Goal: Task Accomplishment & Management: Manage account settings

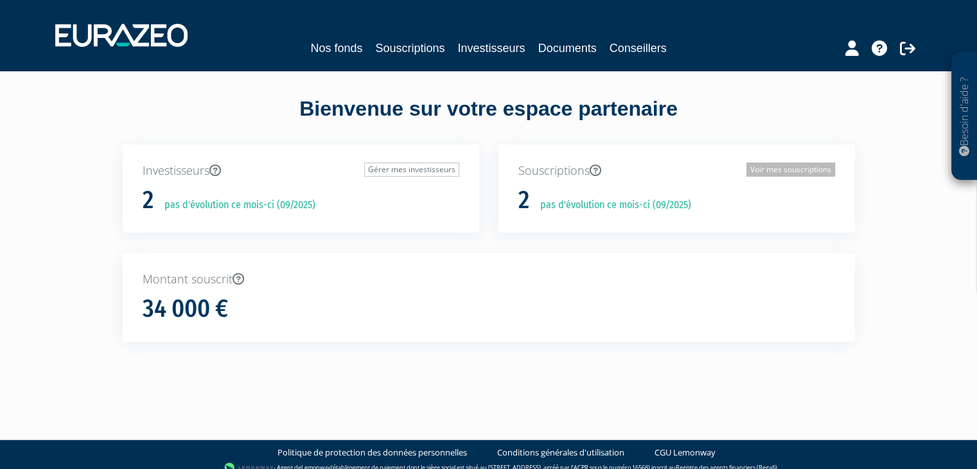
click at [786, 166] on link "Voir mes souscriptions" at bounding box center [791, 170] width 89 height 14
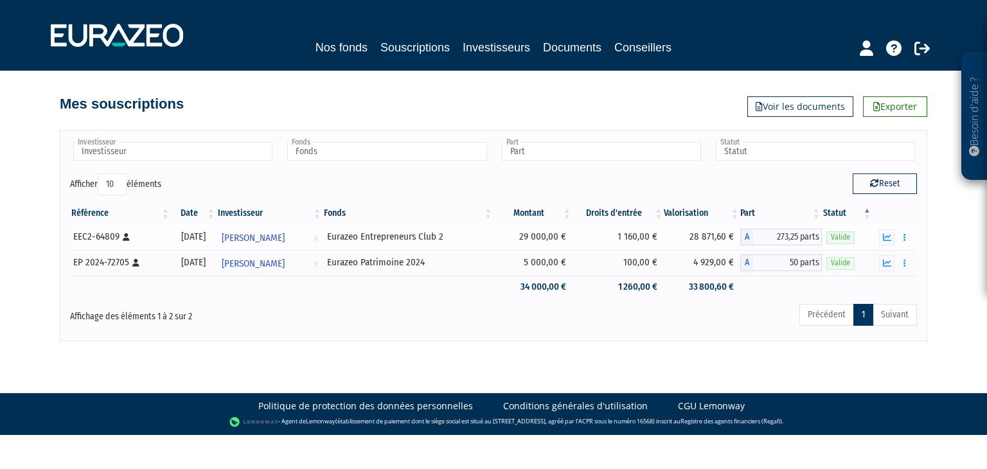
click at [711, 240] on td "28 871,60 €" at bounding box center [702, 237] width 76 height 26
click at [885, 236] on icon "button" at bounding box center [887, 237] width 8 height 8
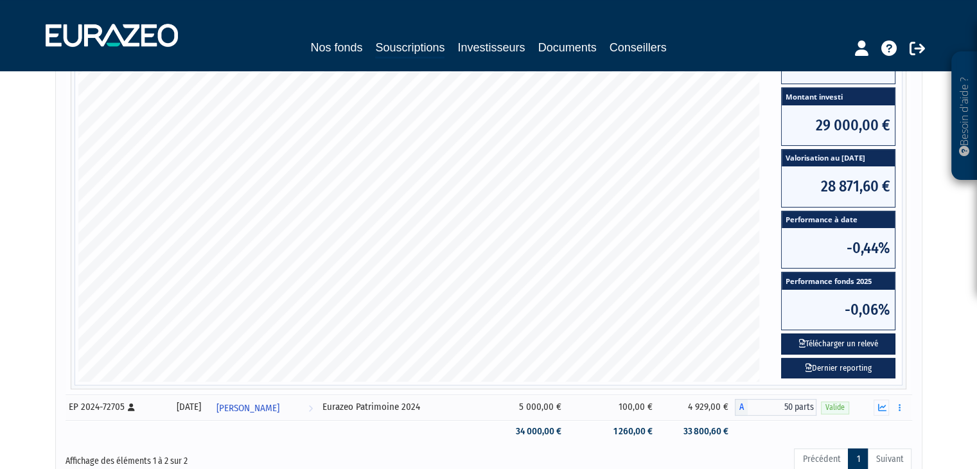
scroll to position [257, 0]
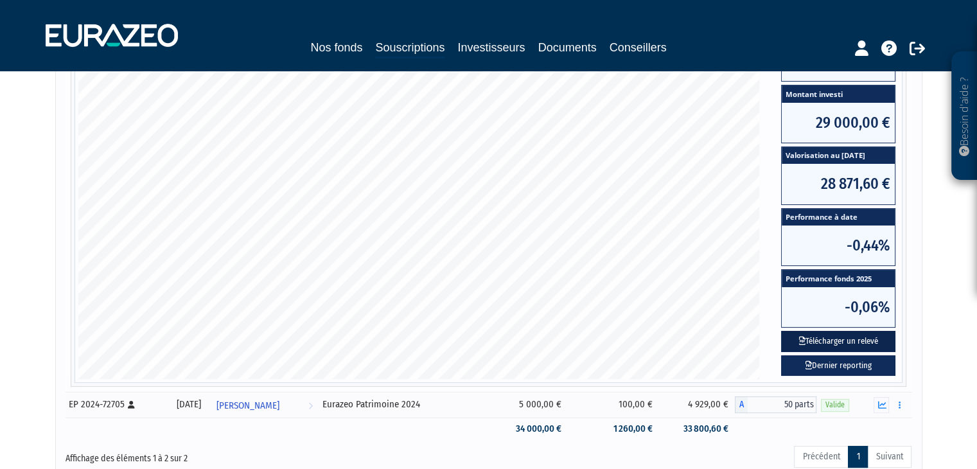
click at [858, 339] on button "Télécharger un relevé" at bounding box center [838, 341] width 114 height 21
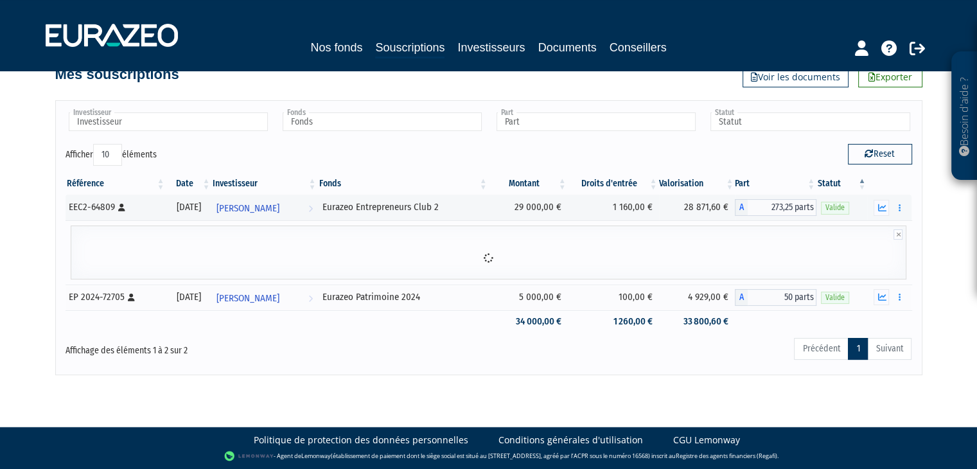
scroll to position [0, 0]
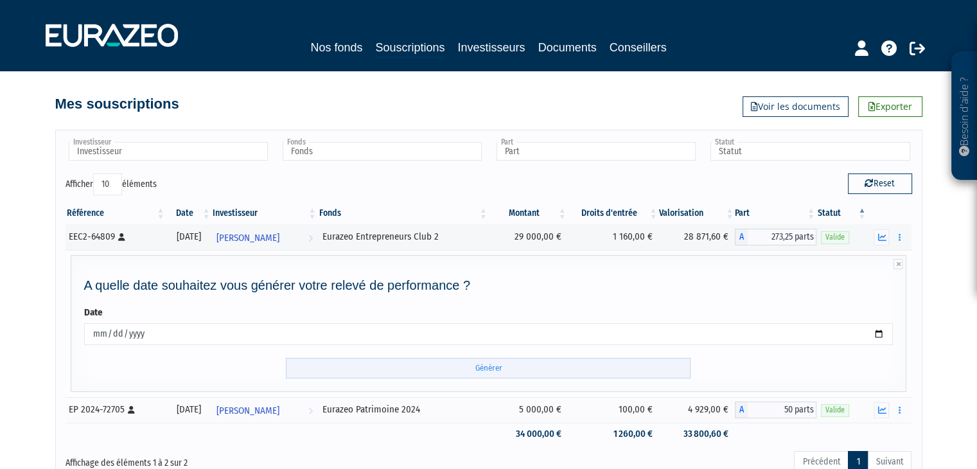
click at [501, 368] on input "Générer" at bounding box center [488, 368] width 405 height 21
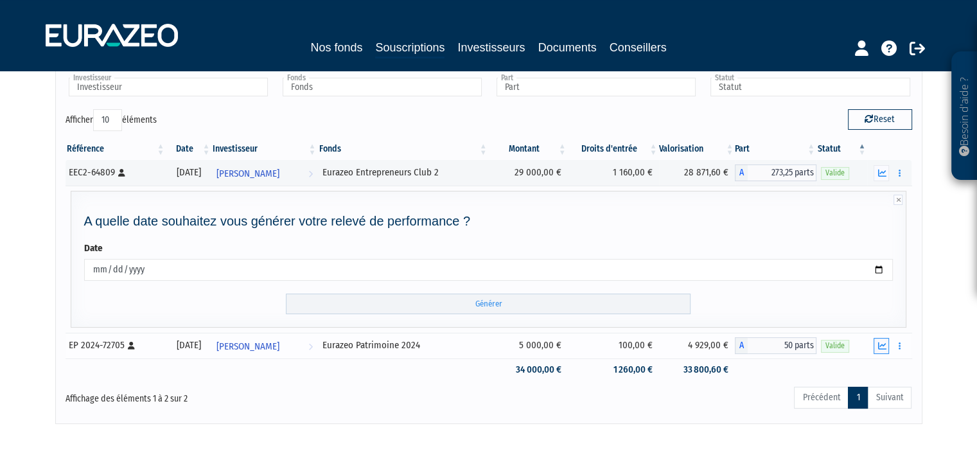
click at [887, 348] on button "button" at bounding box center [881, 346] width 15 height 16
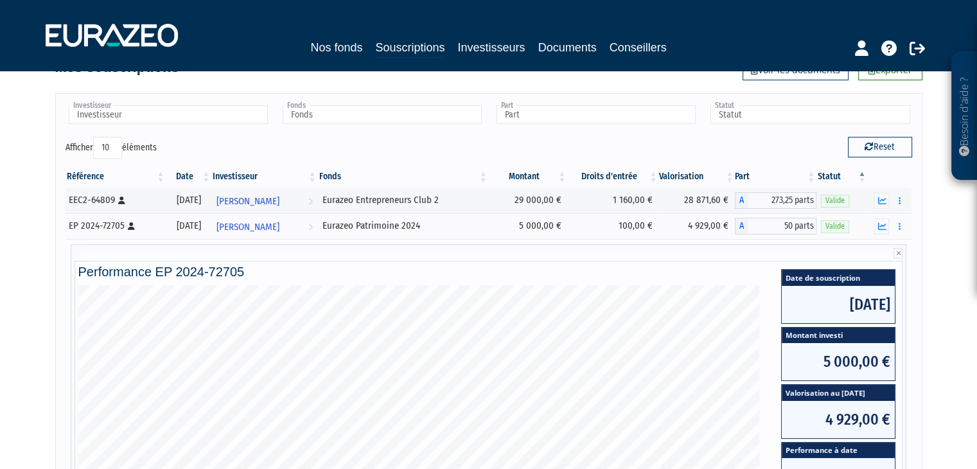
scroll to position [0, 0]
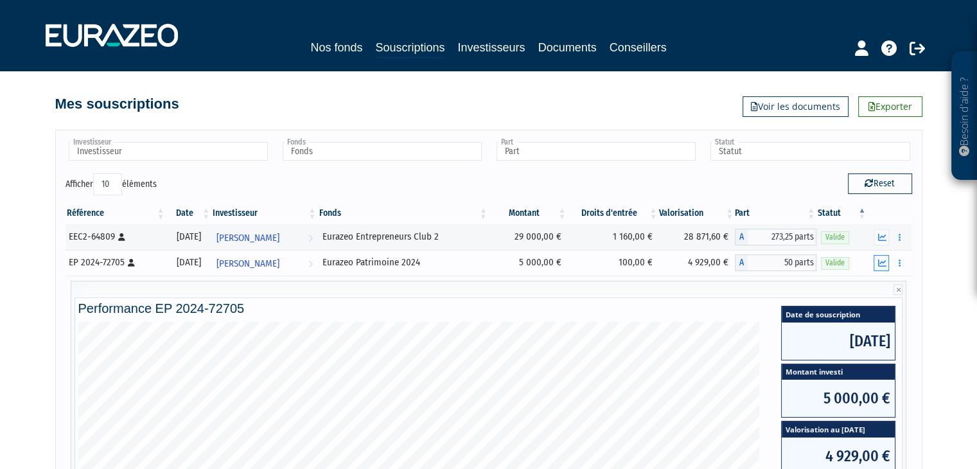
click at [885, 256] on button "button" at bounding box center [881, 263] width 15 height 16
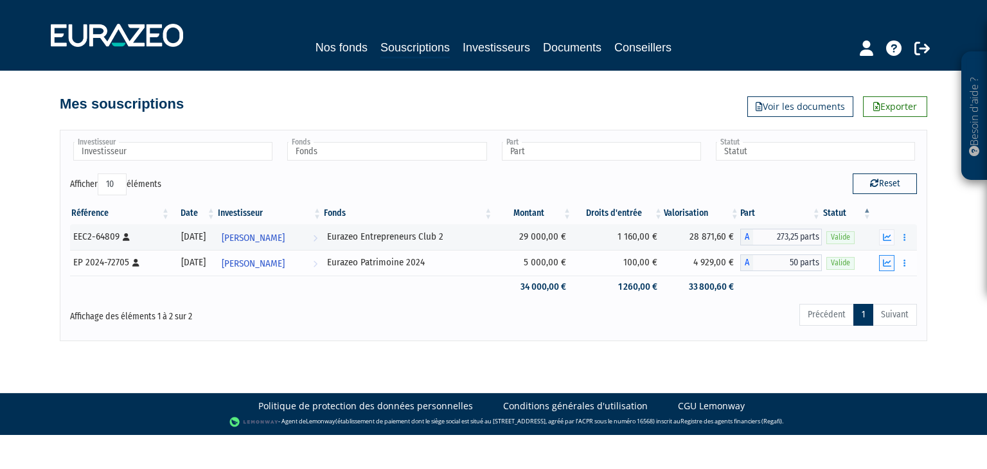
click at [886, 256] on button "button" at bounding box center [886, 263] width 15 height 16
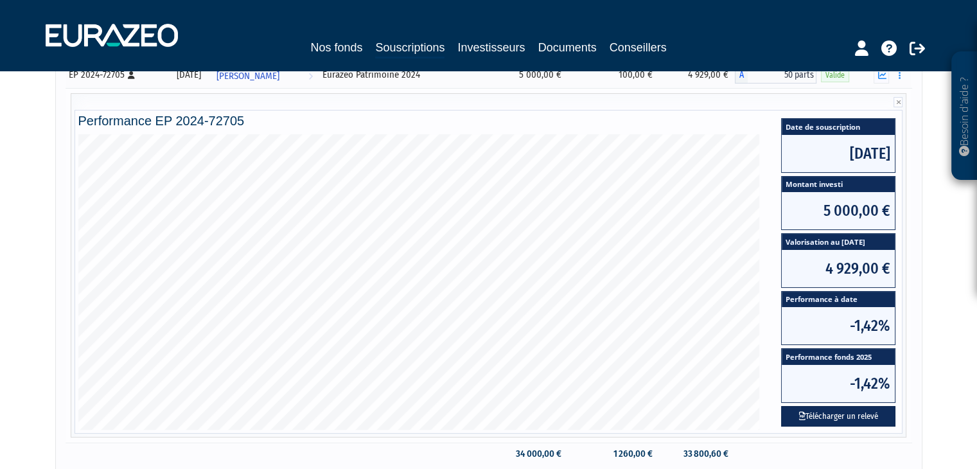
scroll to position [257, 0]
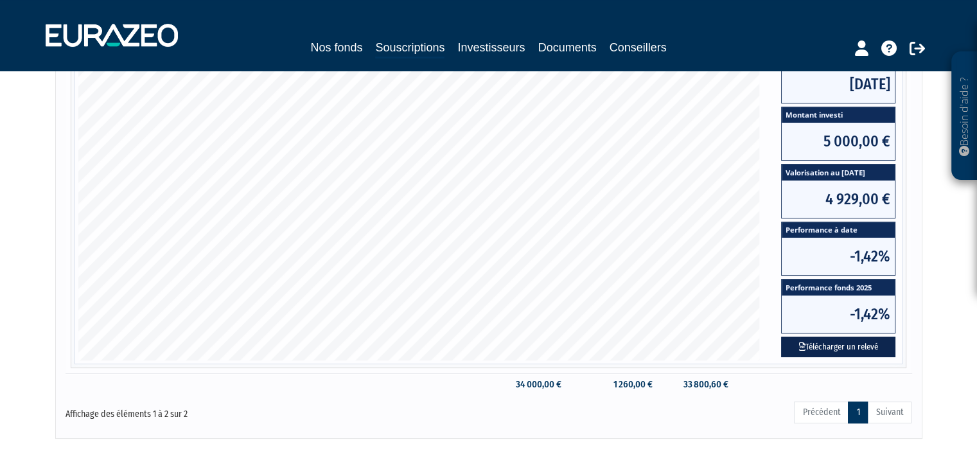
click at [848, 348] on button "Télécharger un relevé" at bounding box center [838, 347] width 114 height 21
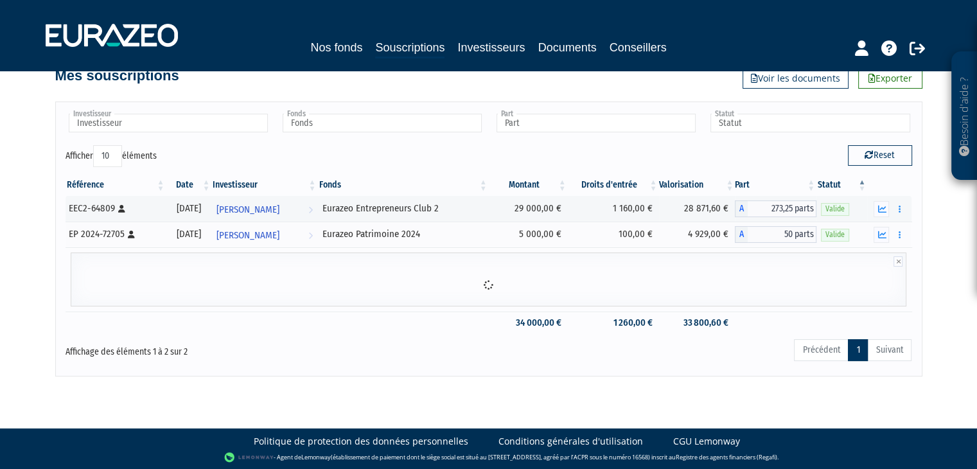
scroll to position [111, 0]
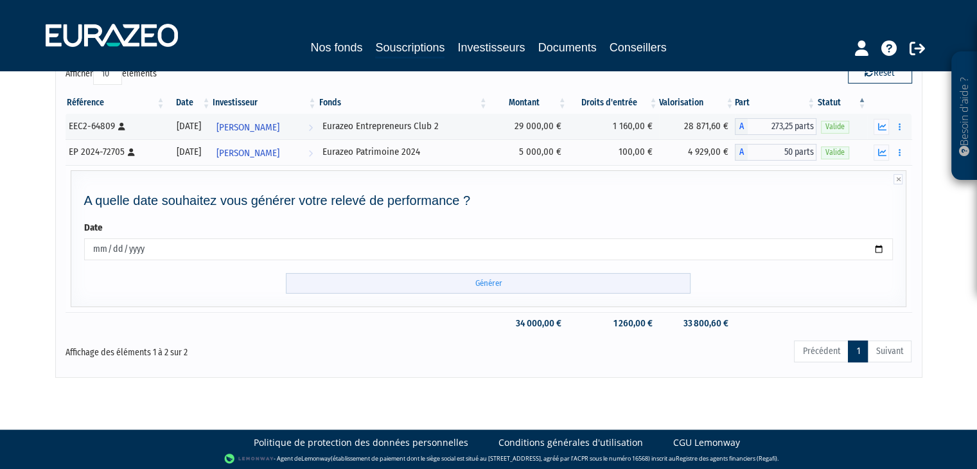
click at [506, 278] on input "Générer" at bounding box center [488, 283] width 405 height 21
